Goal: Information Seeking & Learning: Learn about a topic

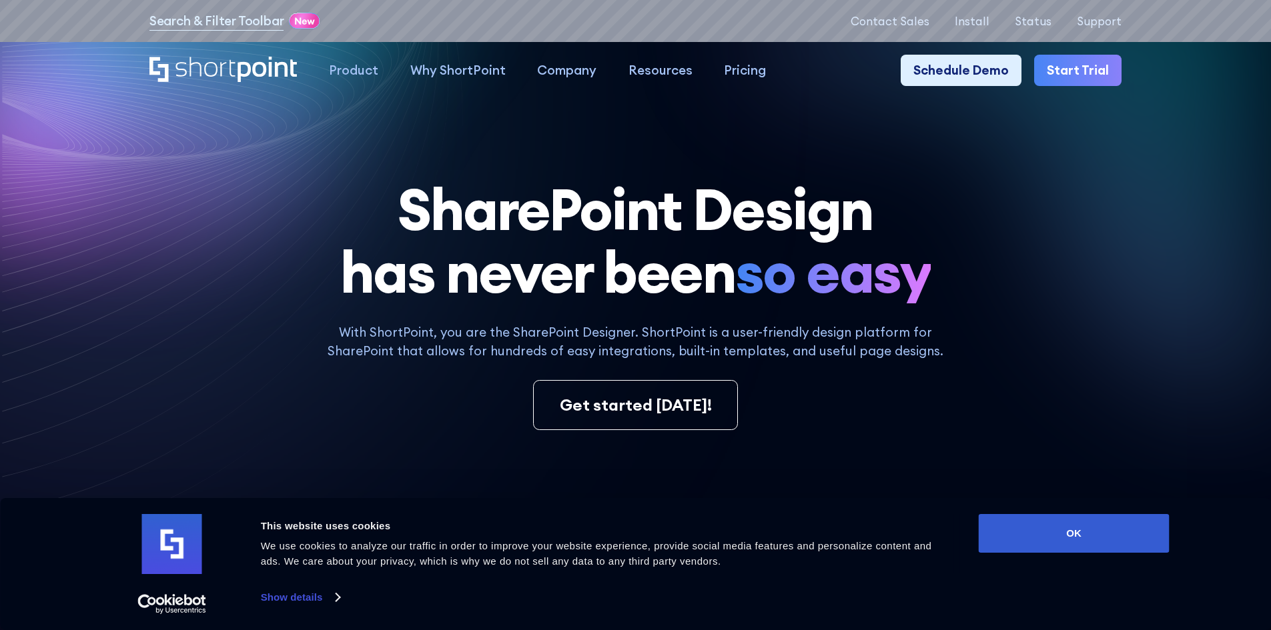
drag, startPoint x: 728, startPoint y: 65, endPoint x: 499, endPoint y: 179, distance: 255.4
click at [499, 179] on h1 "SharePoint Design has never been so easy" at bounding box center [635, 241] width 972 height 126
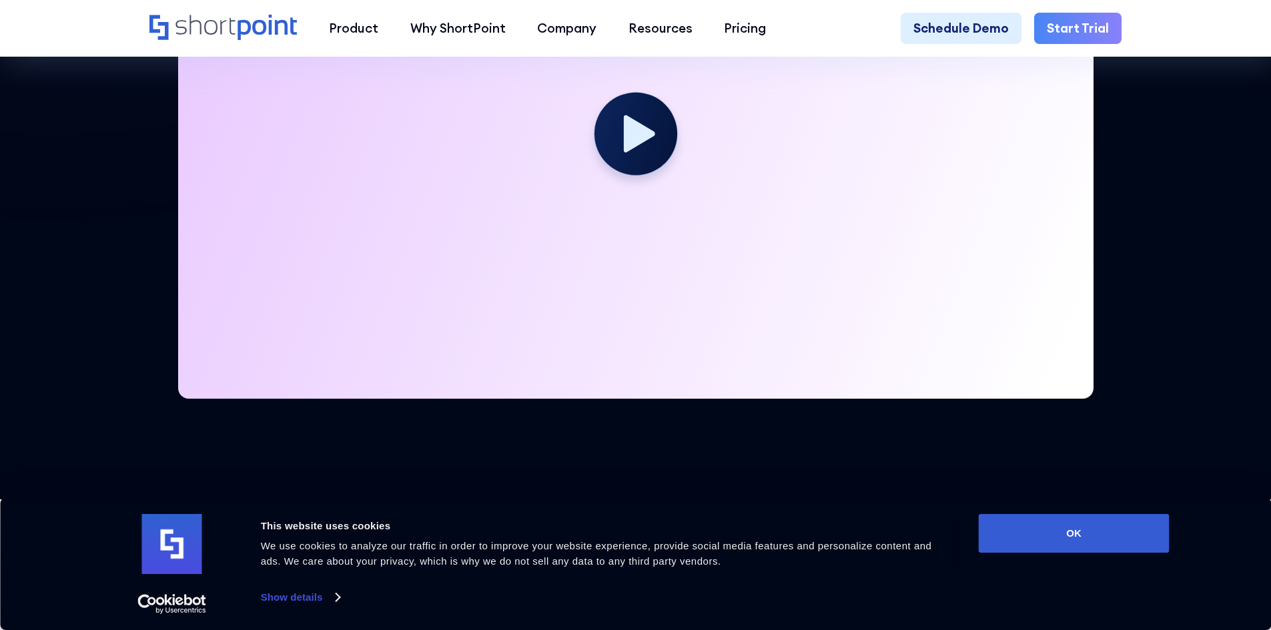
scroll to position [734, 0]
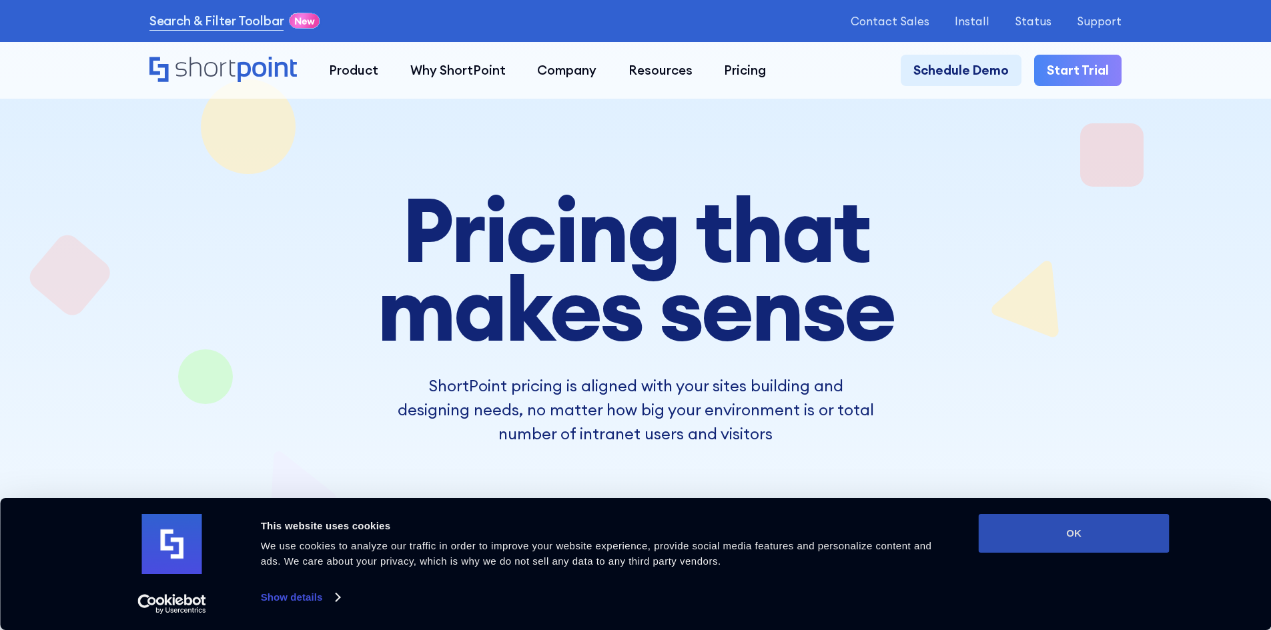
click at [1035, 533] on button "OK" at bounding box center [1074, 533] width 191 height 39
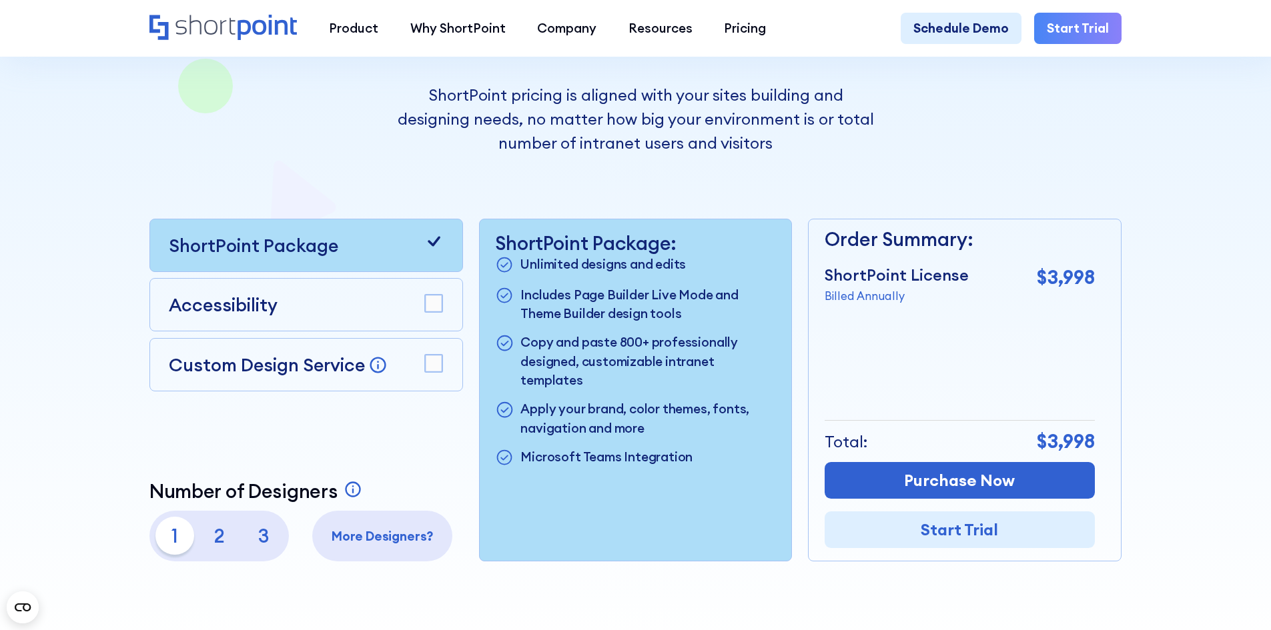
scroll to position [334, 0]
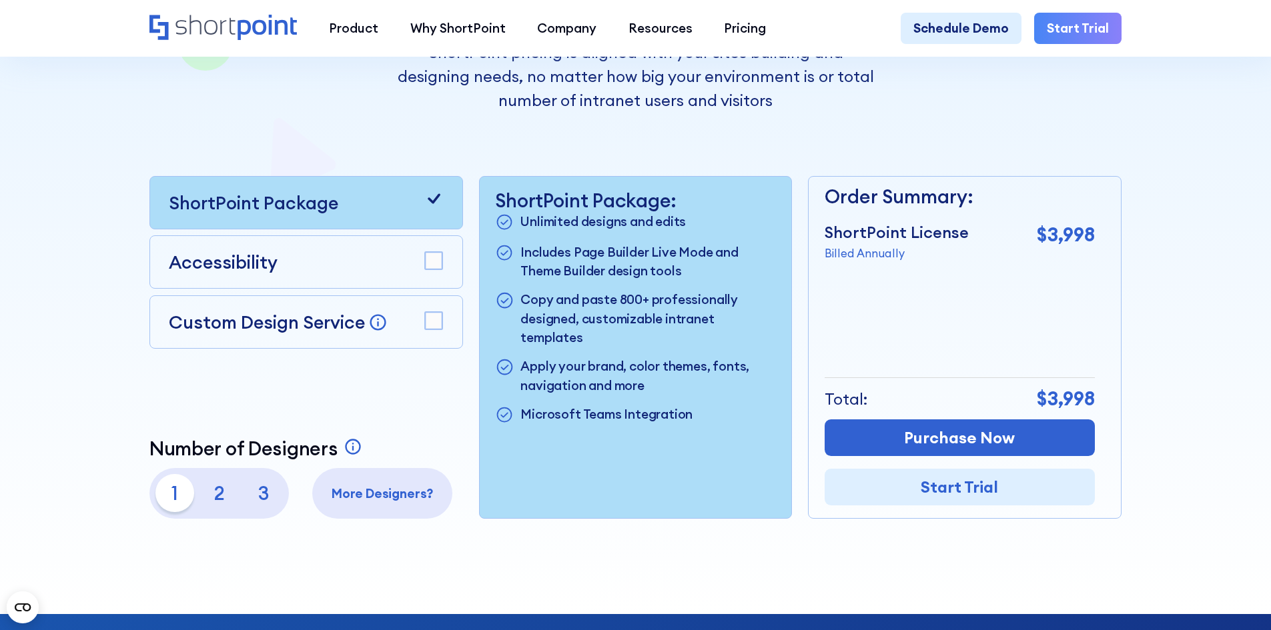
click at [216, 503] on p "2" at bounding box center [219, 493] width 38 height 38
click at [270, 498] on p "3" at bounding box center [264, 493] width 38 height 38
click at [170, 506] on p "1" at bounding box center [174, 493] width 38 height 38
click at [205, 496] on p "2" at bounding box center [219, 493] width 38 height 38
click at [167, 501] on p "1" at bounding box center [174, 493] width 38 height 38
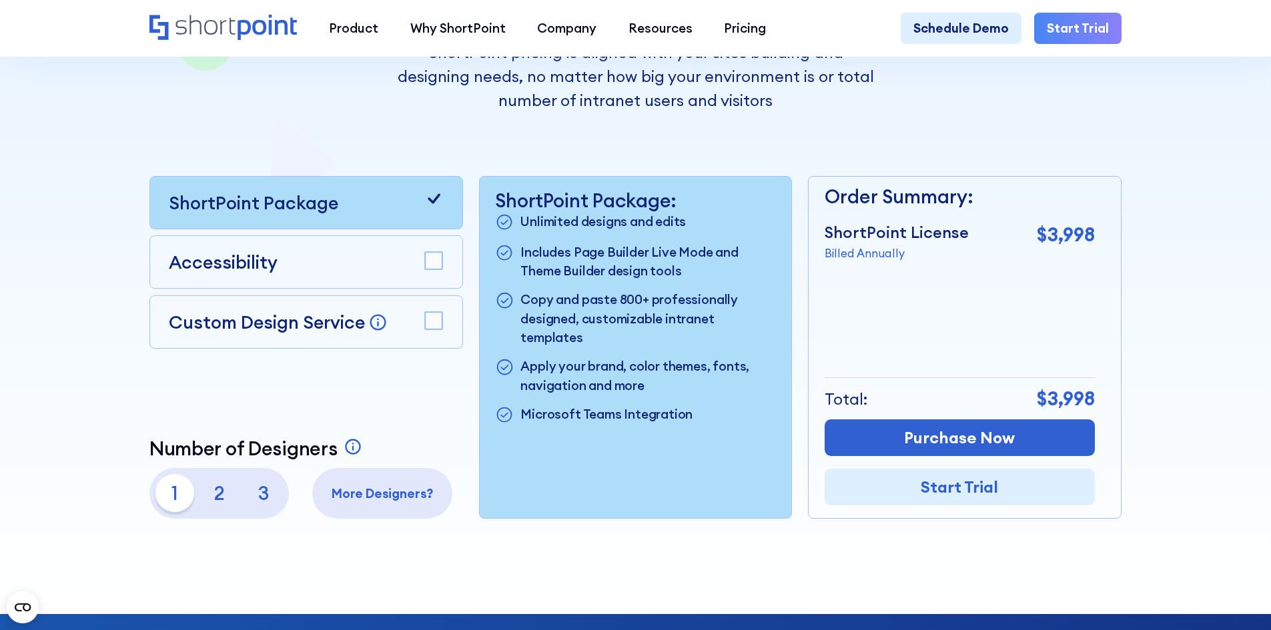
click at [254, 261] on p "Accessibility" at bounding box center [223, 262] width 109 height 27
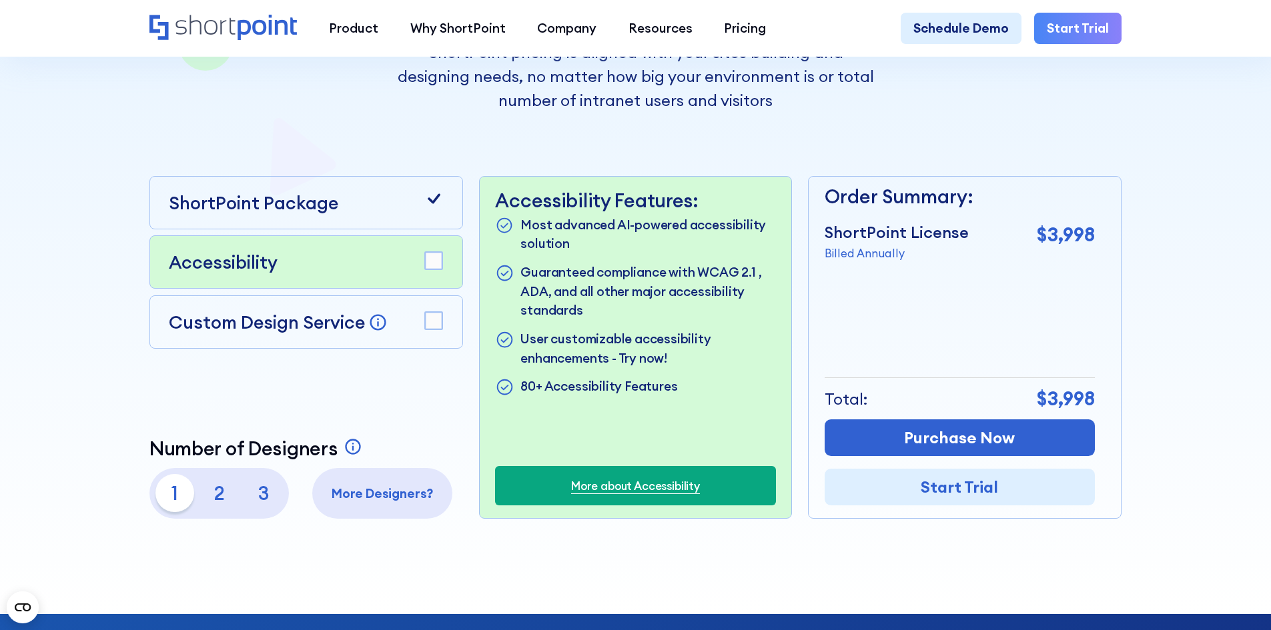
click at [411, 324] on div "Custom Design Service Bring your dream design to life with our Custom Design Se…" at bounding box center [306, 322] width 274 height 27
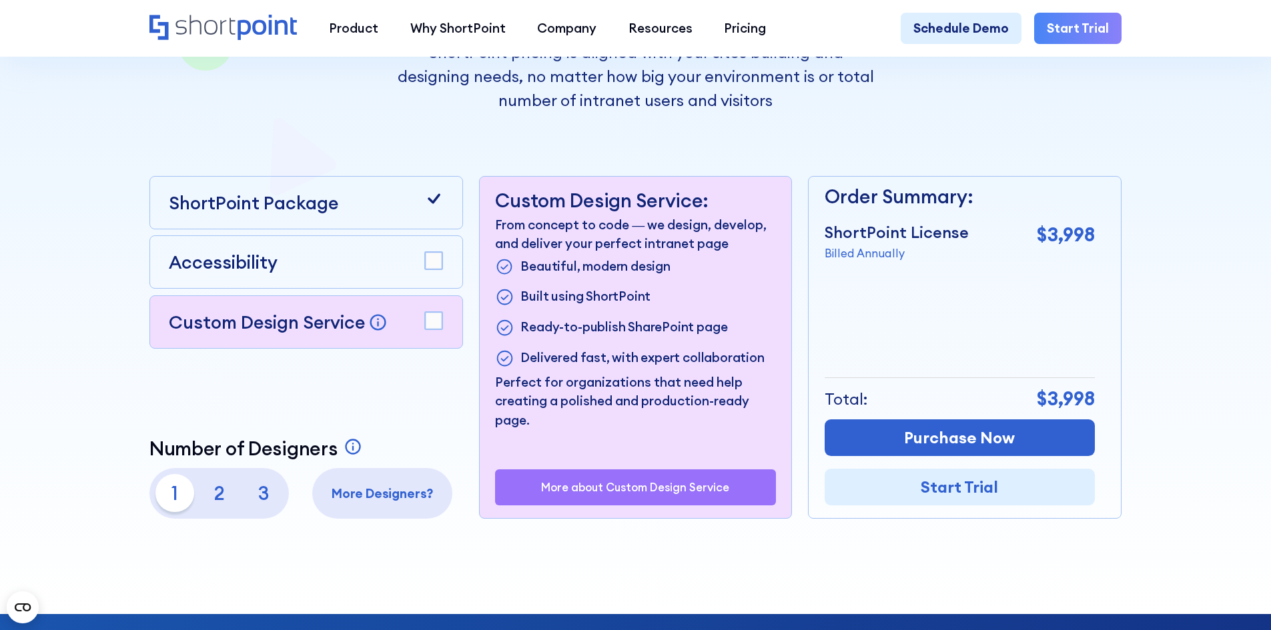
click at [338, 225] on div "ShortPoint Package" at bounding box center [306, 202] width 314 height 53
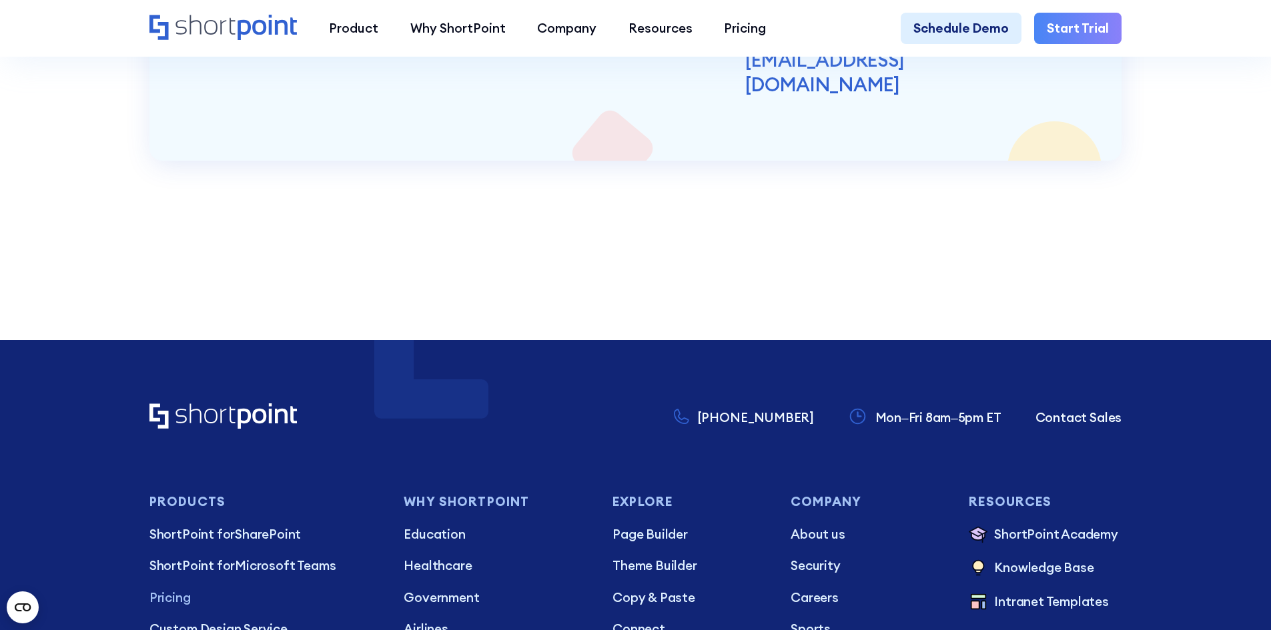
scroll to position [3736, 0]
